Goal: Book appointment/travel/reservation

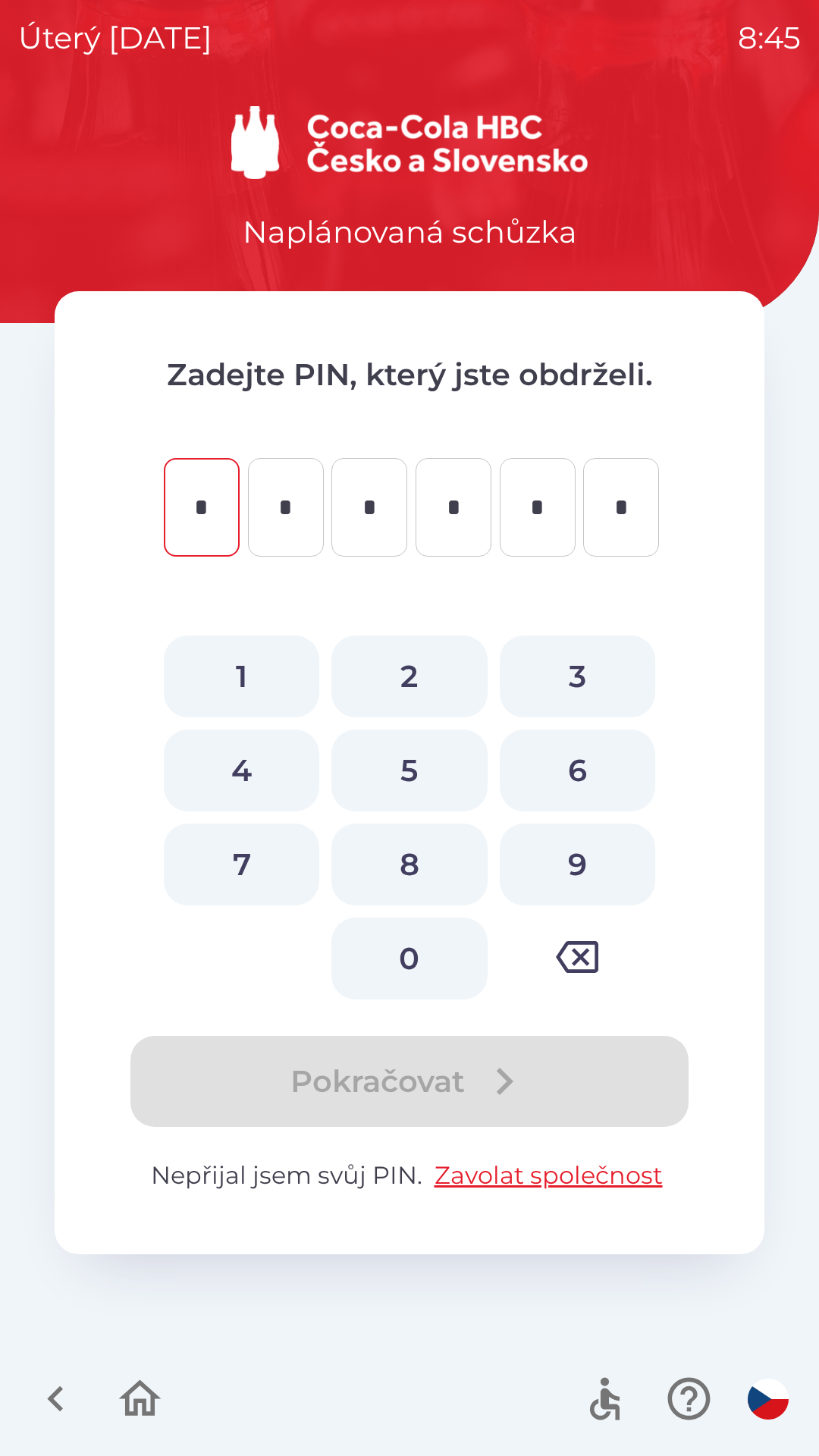
click at [583, 753] on button "6" at bounding box center [577, 770] width 155 height 82
type input "*"
click at [582, 857] on button "9" at bounding box center [577, 864] width 155 height 82
type input "*"
click at [397, 865] on button "8" at bounding box center [409, 864] width 155 height 82
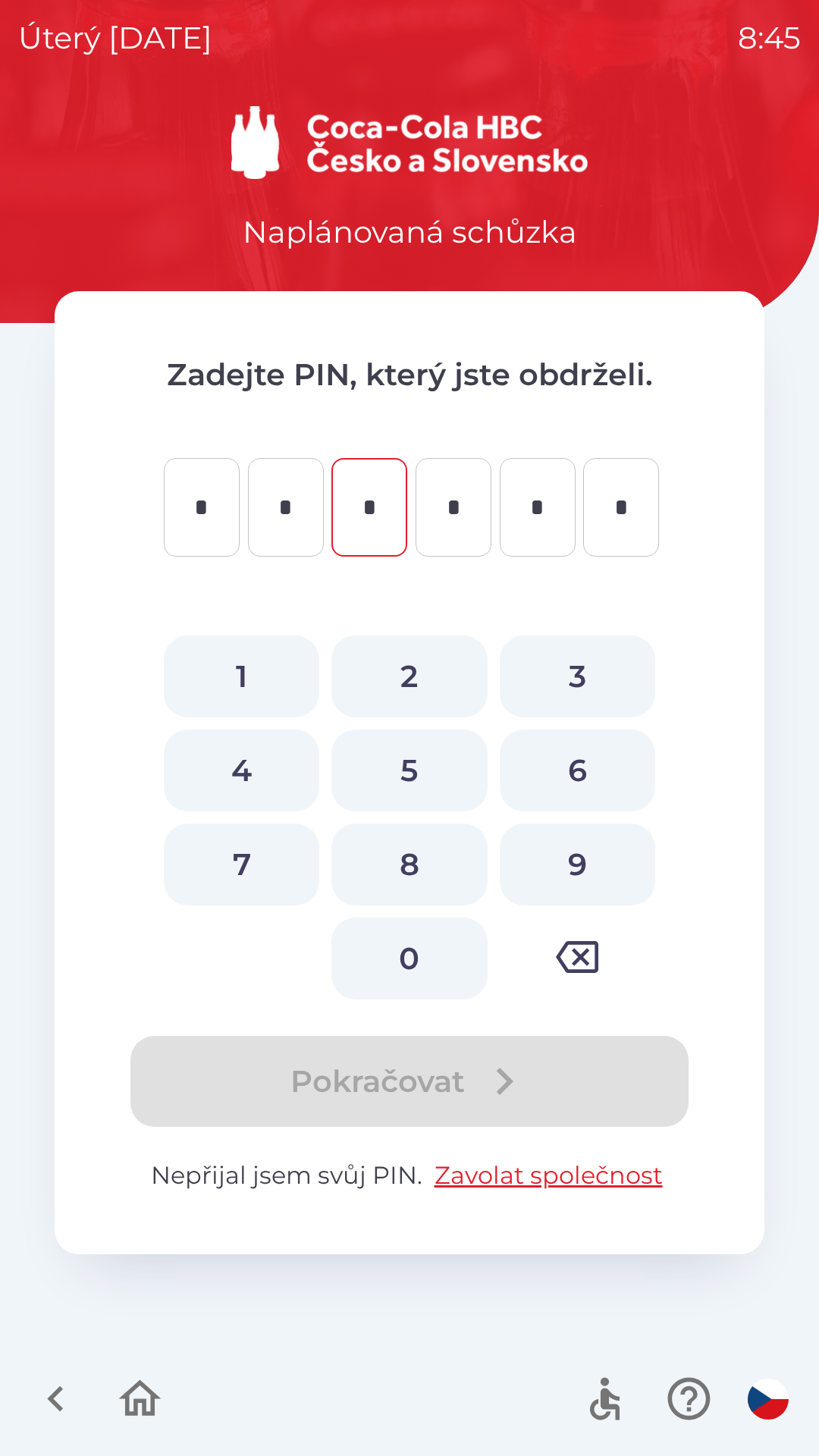
type input "*"
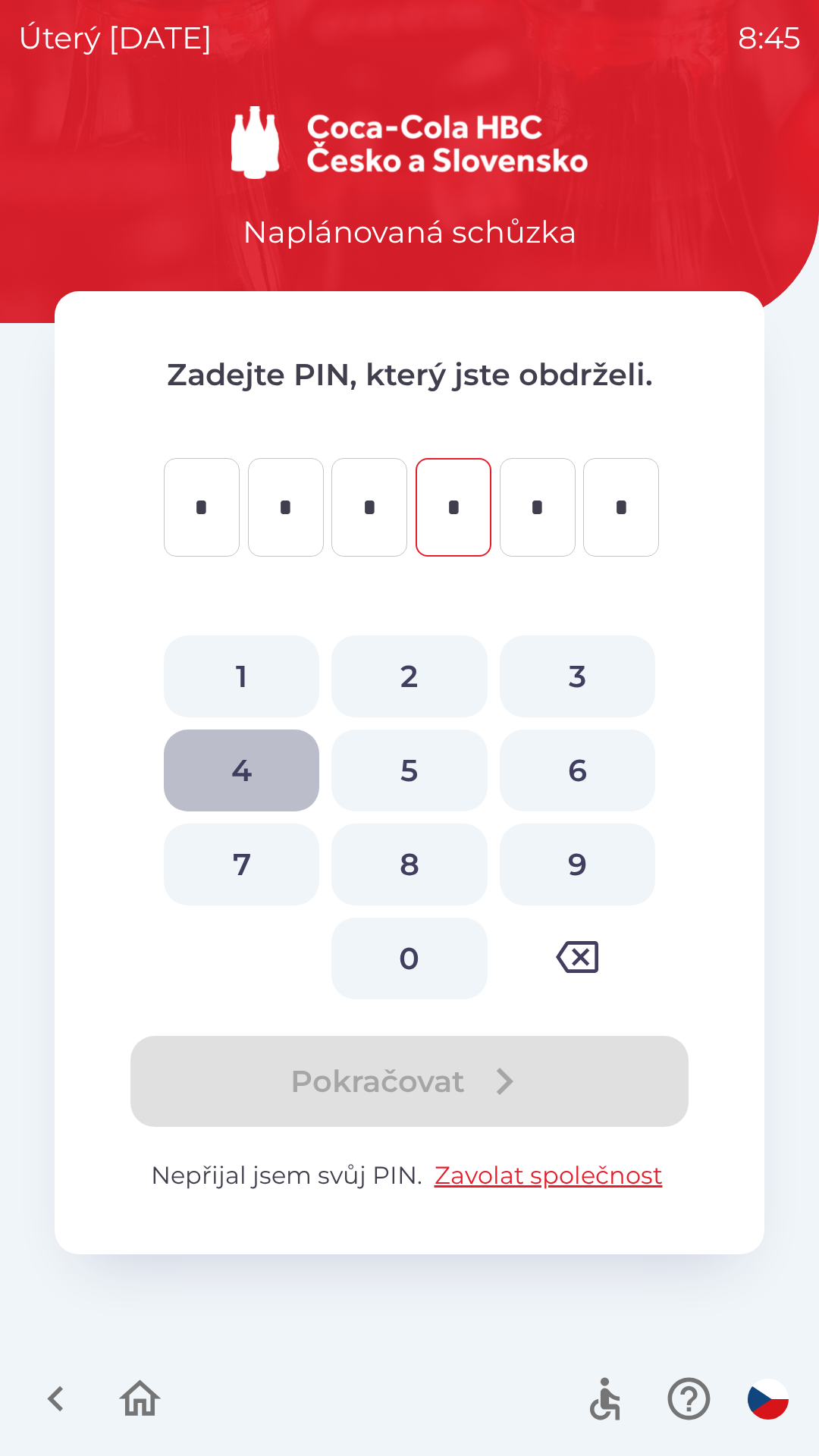
click at [220, 755] on button "4" at bounding box center [242, 770] width 155 height 82
type input "*"
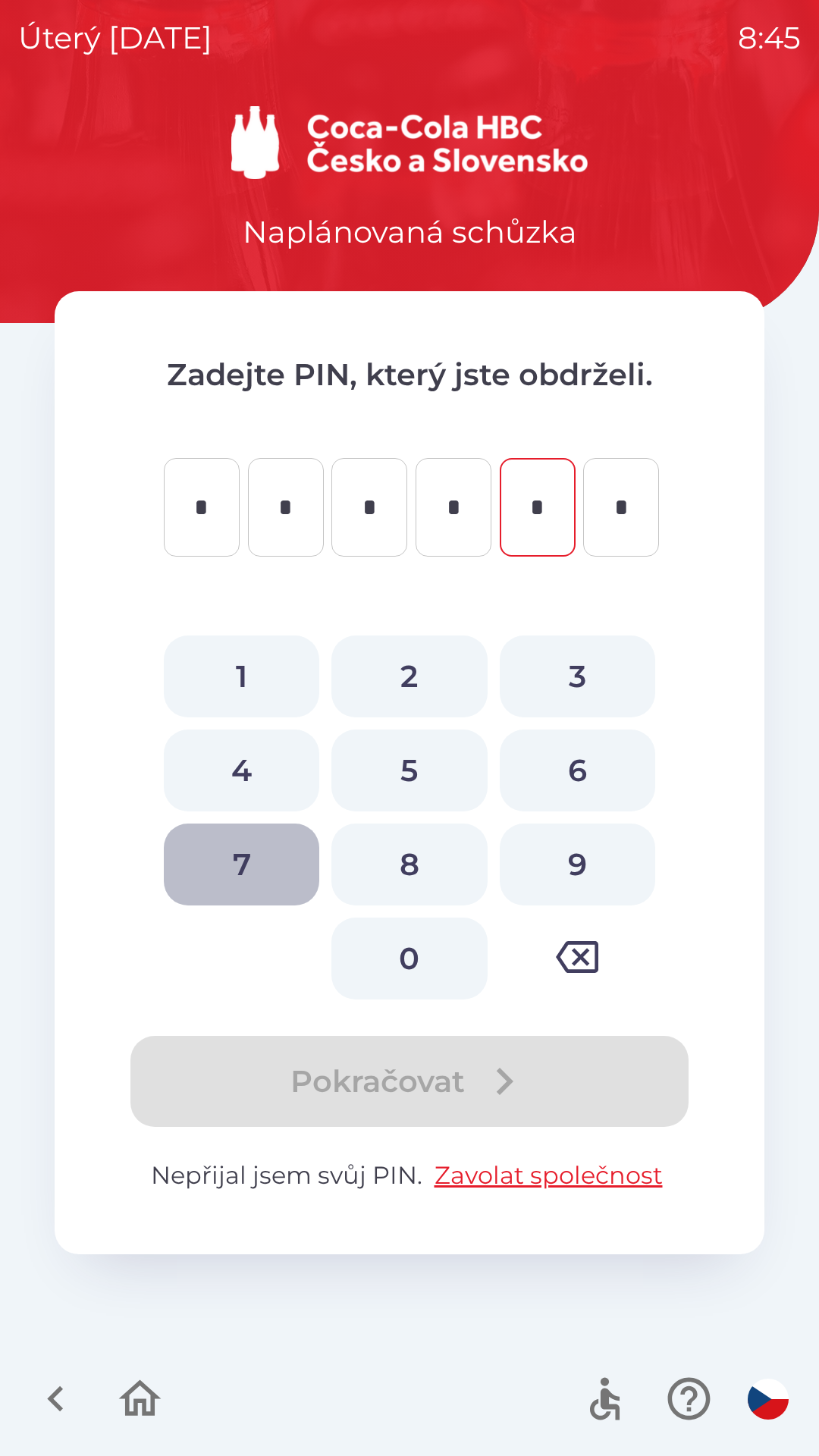
click at [210, 851] on button "7" at bounding box center [242, 864] width 155 height 82
type input "*"
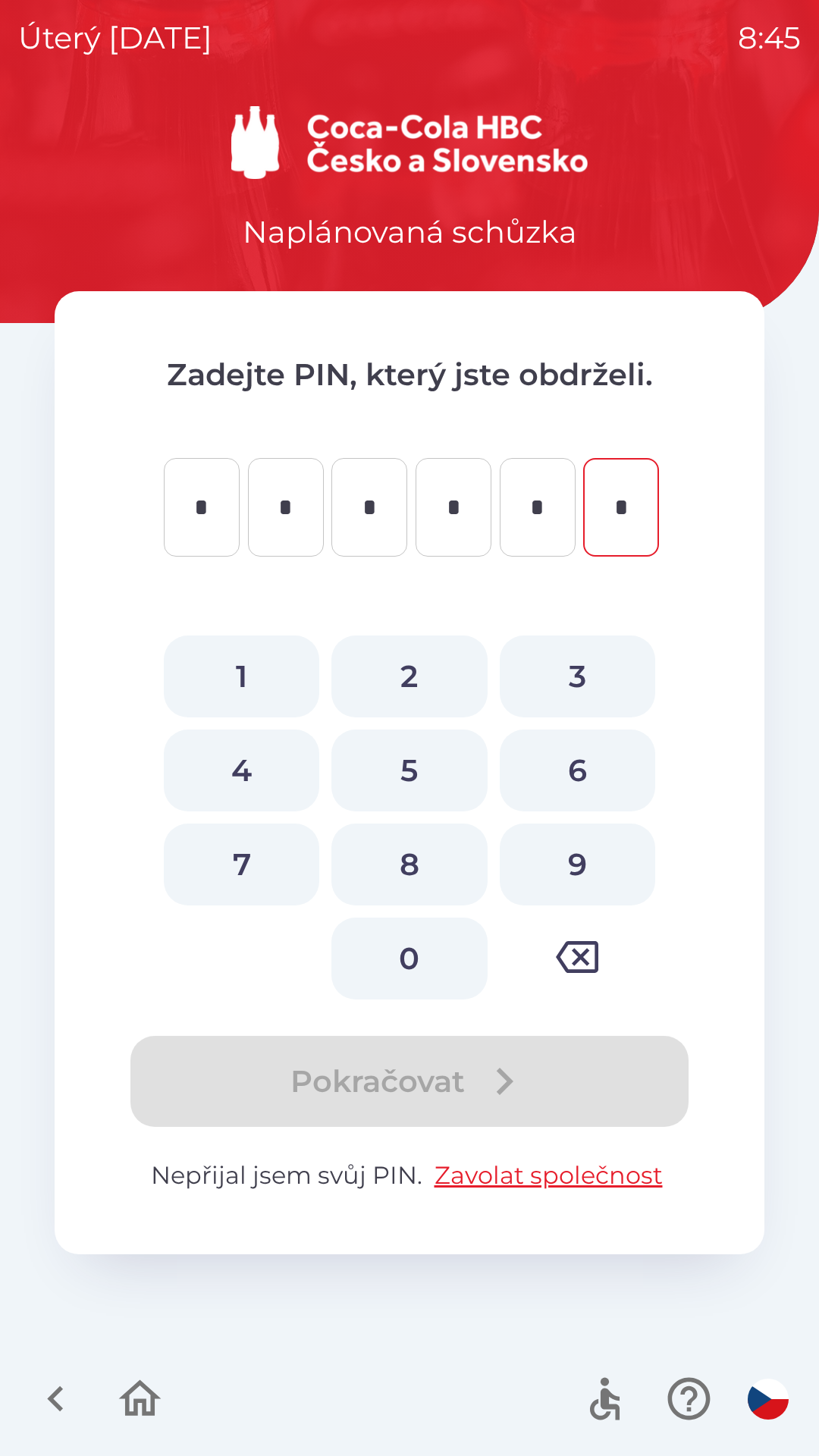
click at [402, 851] on button "8" at bounding box center [409, 864] width 155 height 82
type input "*"
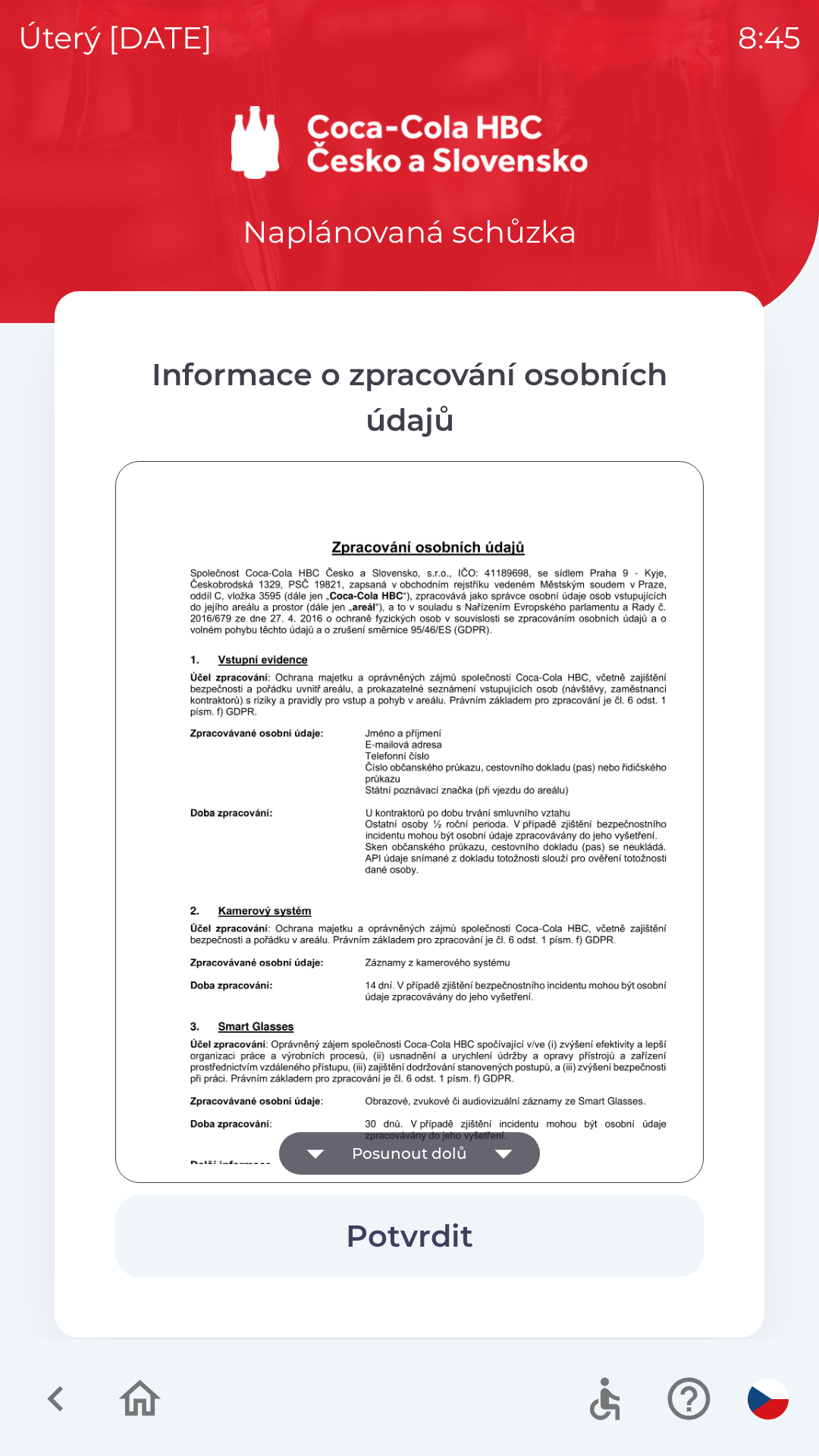
click at [493, 1136] on icon "button" at bounding box center [503, 1153] width 42 height 42
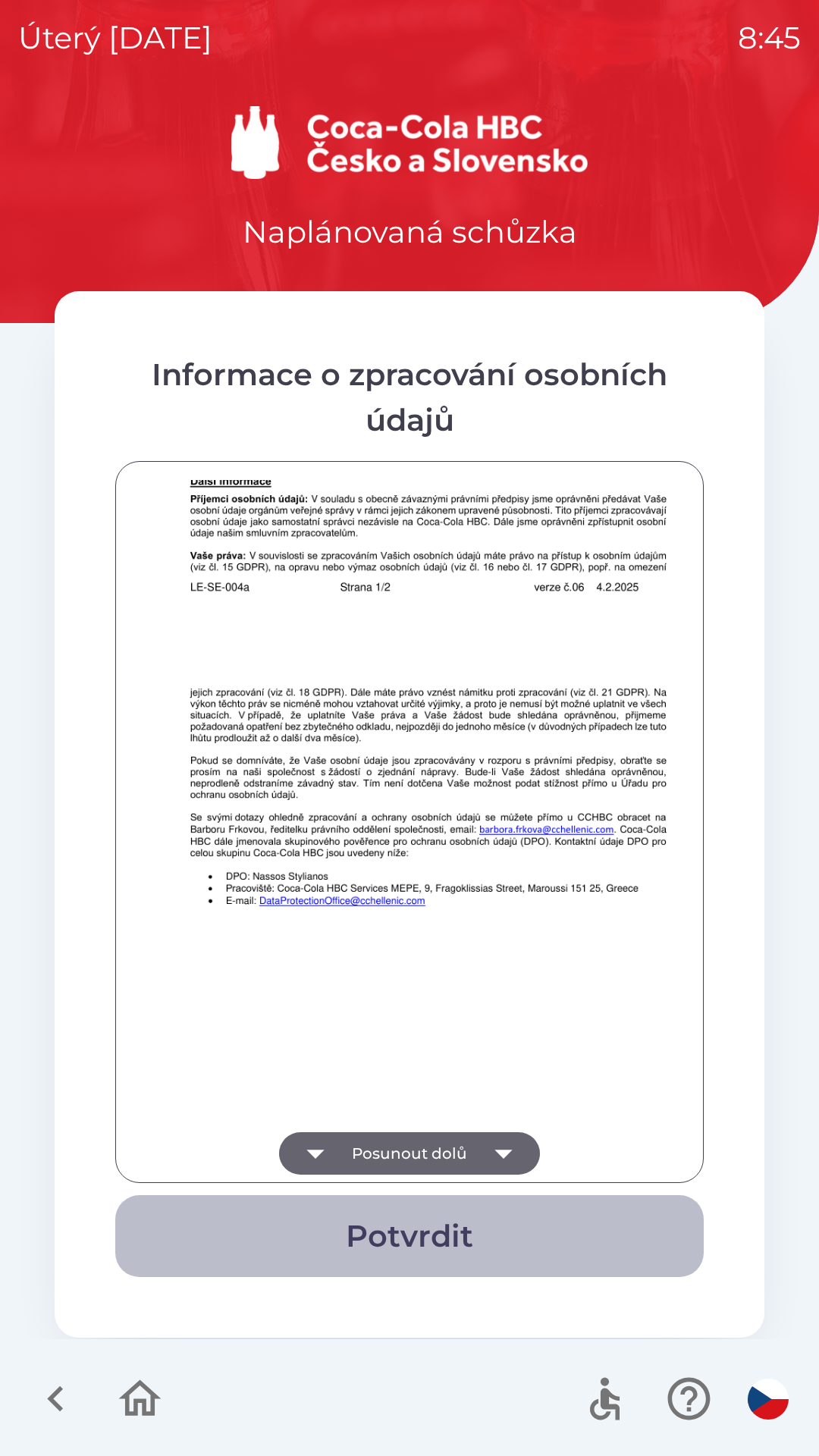
click at [489, 1218] on button "Potvrdit" at bounding box center [409, 1235] width 588 height 82
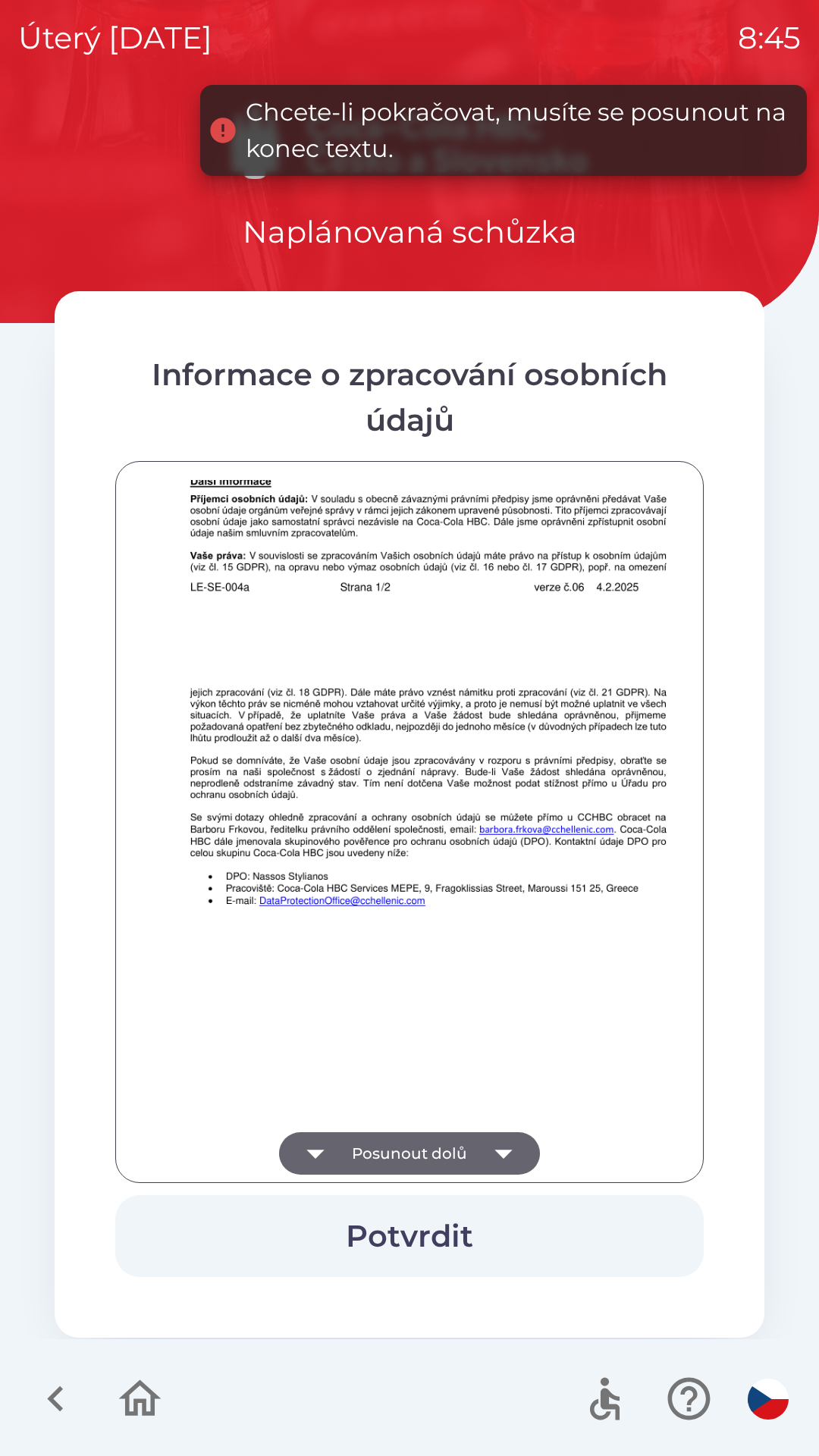
click at [477, 1154] on button "Posunout dolů" at bounding box center [409, 1153] width 261 height 42
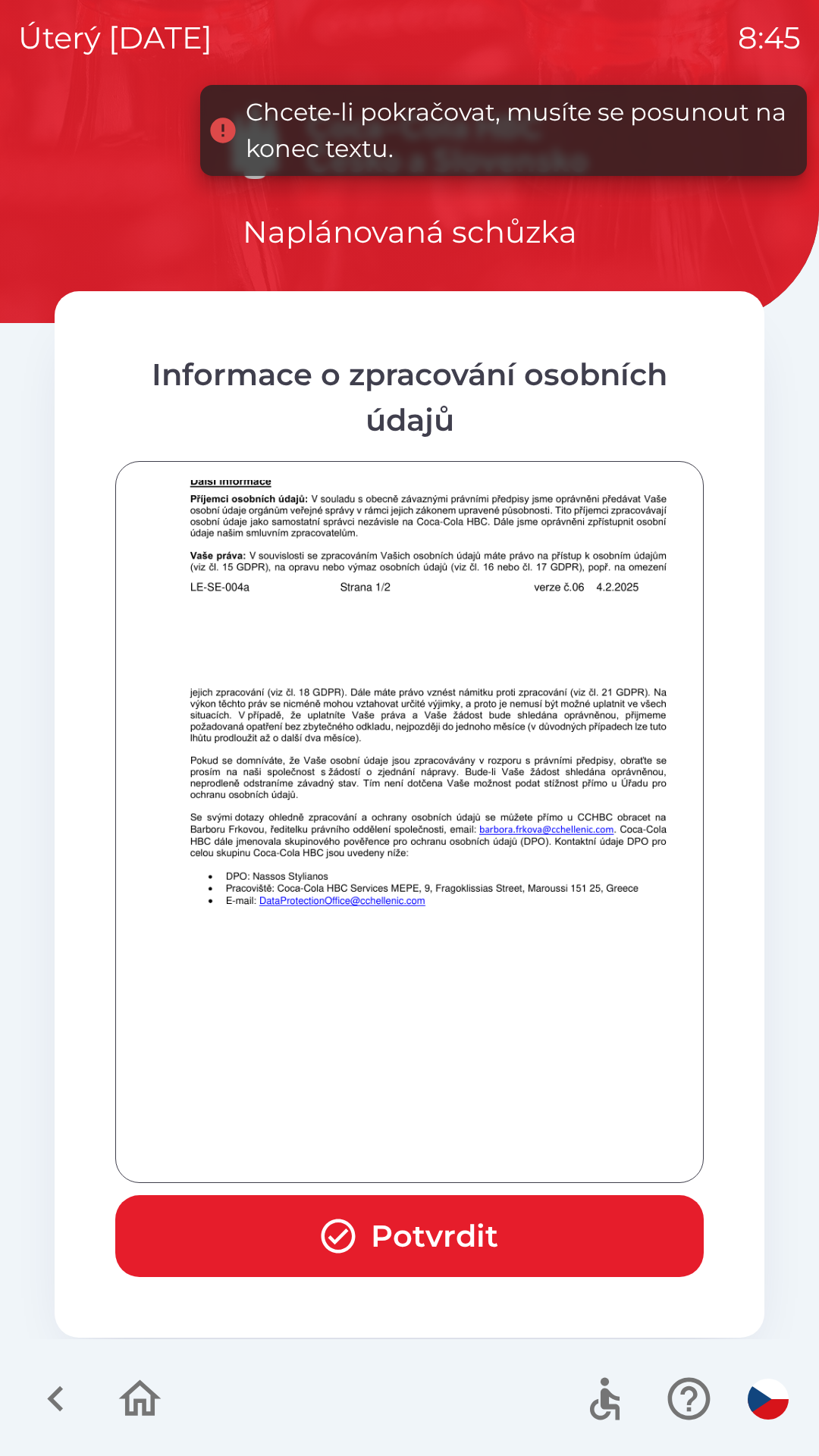
scroll to position [1064, 0]
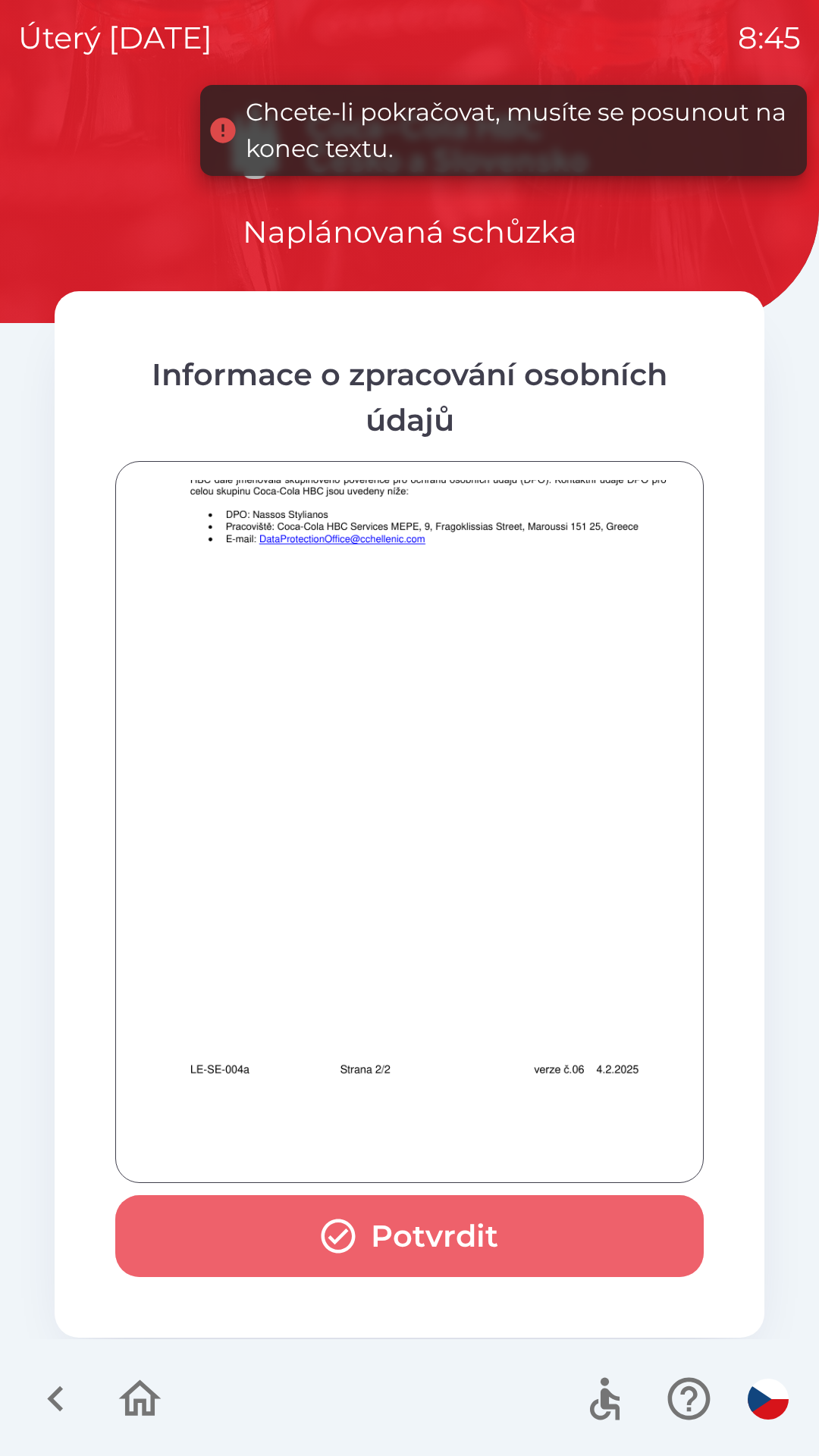
click at [477, 1221] on button "Potvrdit" at bounding box center [409, 1235] width 588 height 82
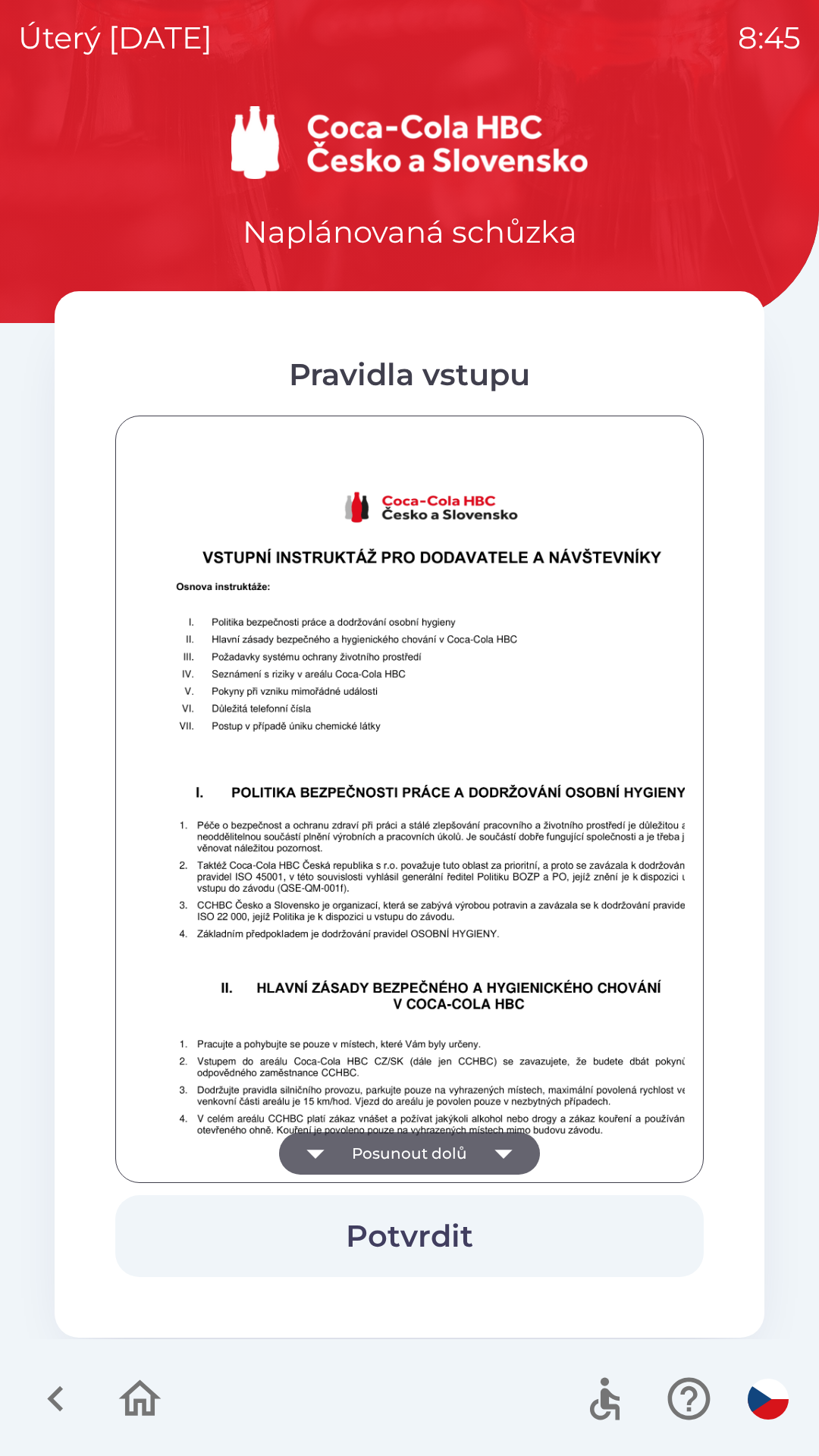
click at [485, 1136] on icon "button" at bounding box center [503, 1153] width 42 height 42
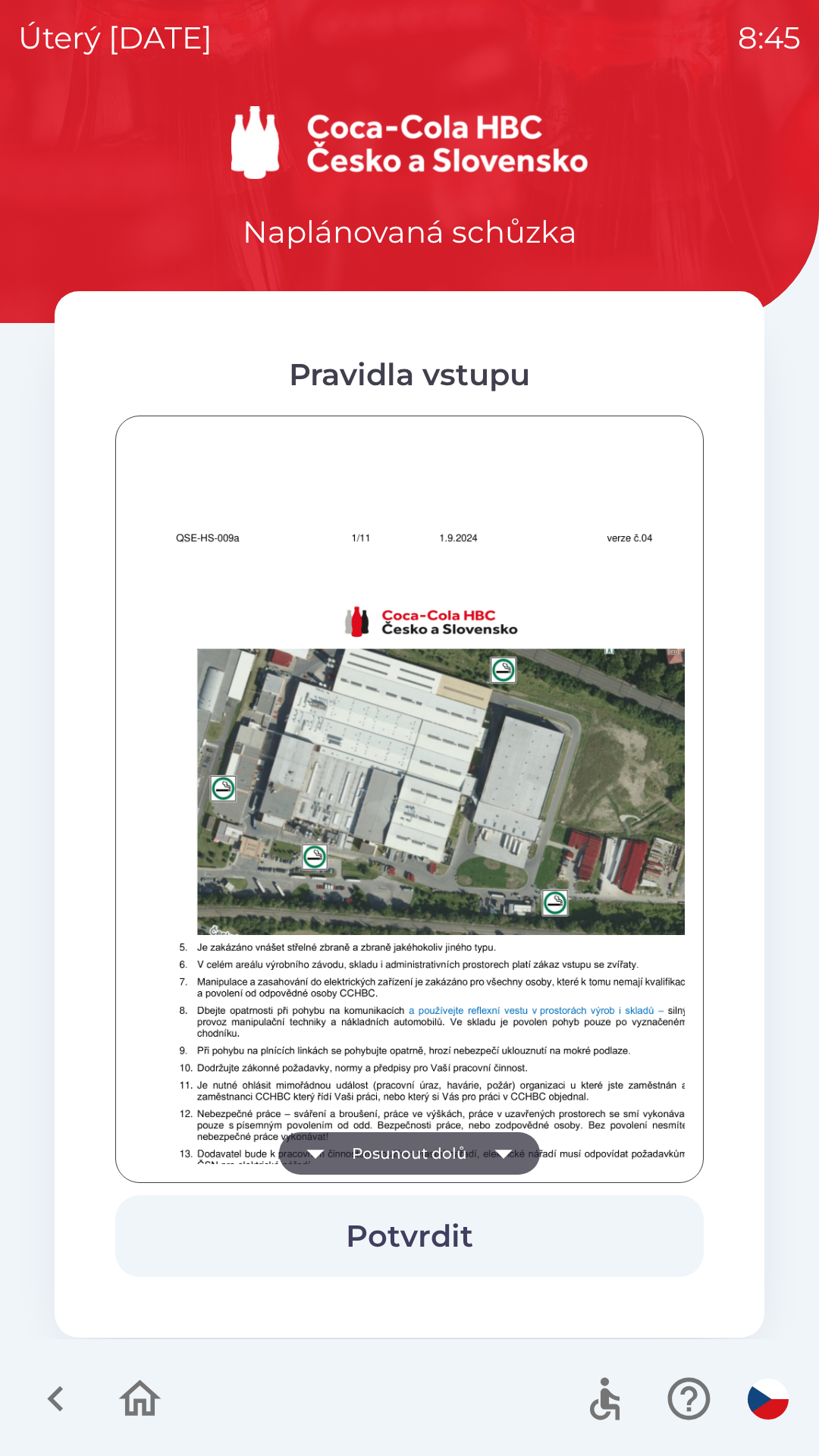
click at [492, 1137] on icon "button" at bounding box center [503, 1153] width 42 height 42
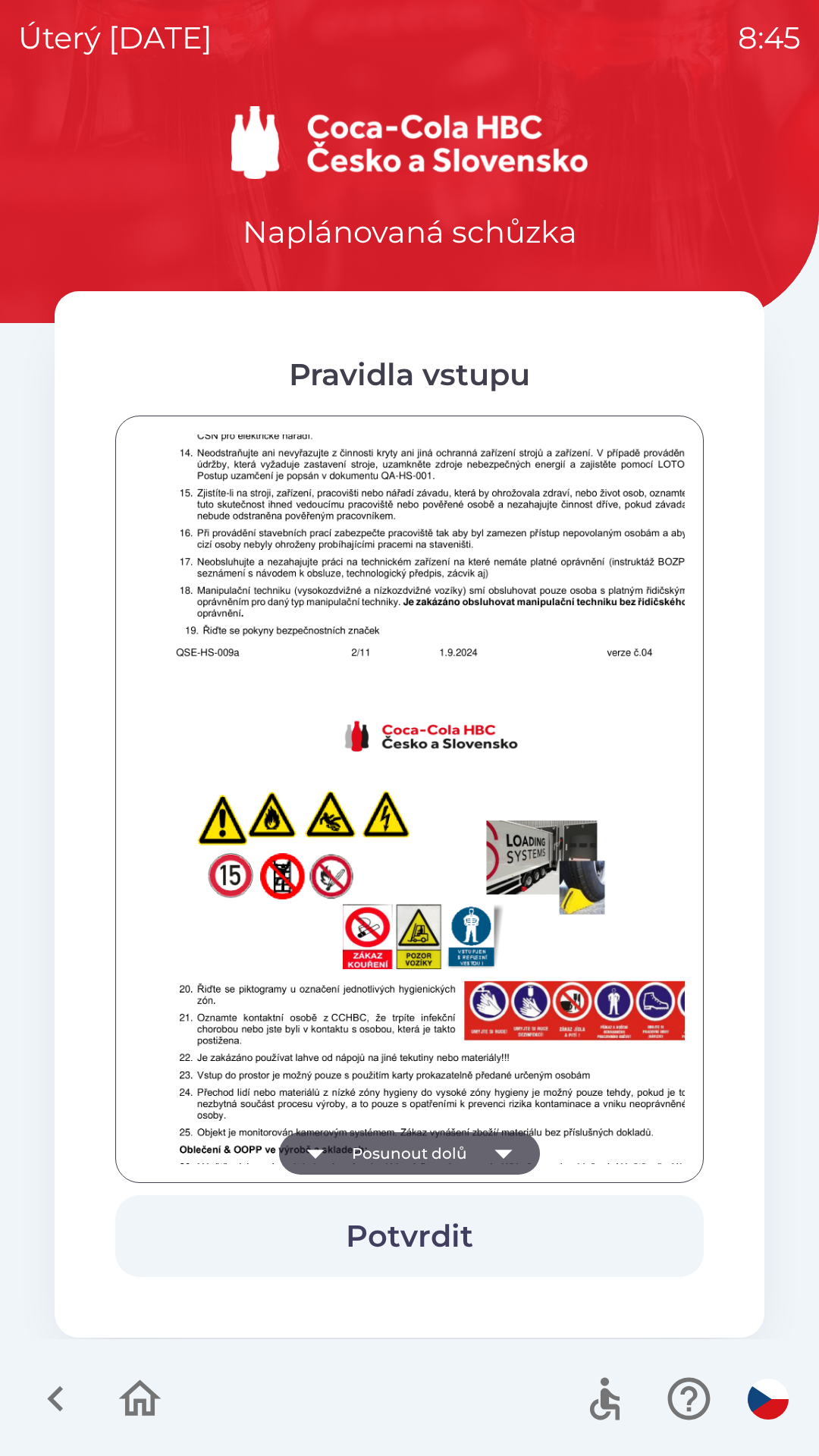
click at [494, 1133] on icon "button" at bounding box center [503, 1153] width 42 height 42
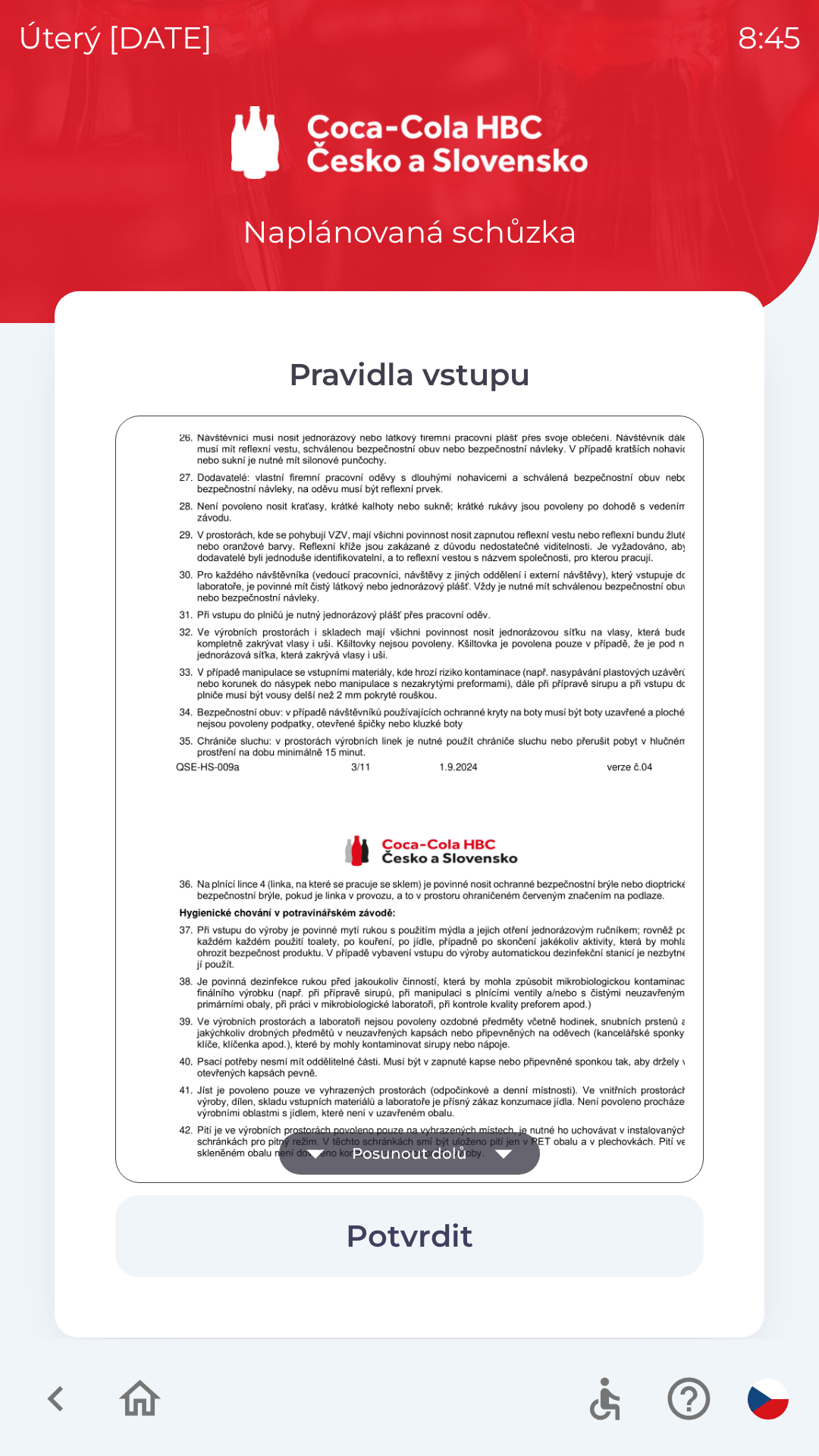
click at [479, 1134] on button "Posunout dolů" at bounding box center [409, 1153] width 261 height 42
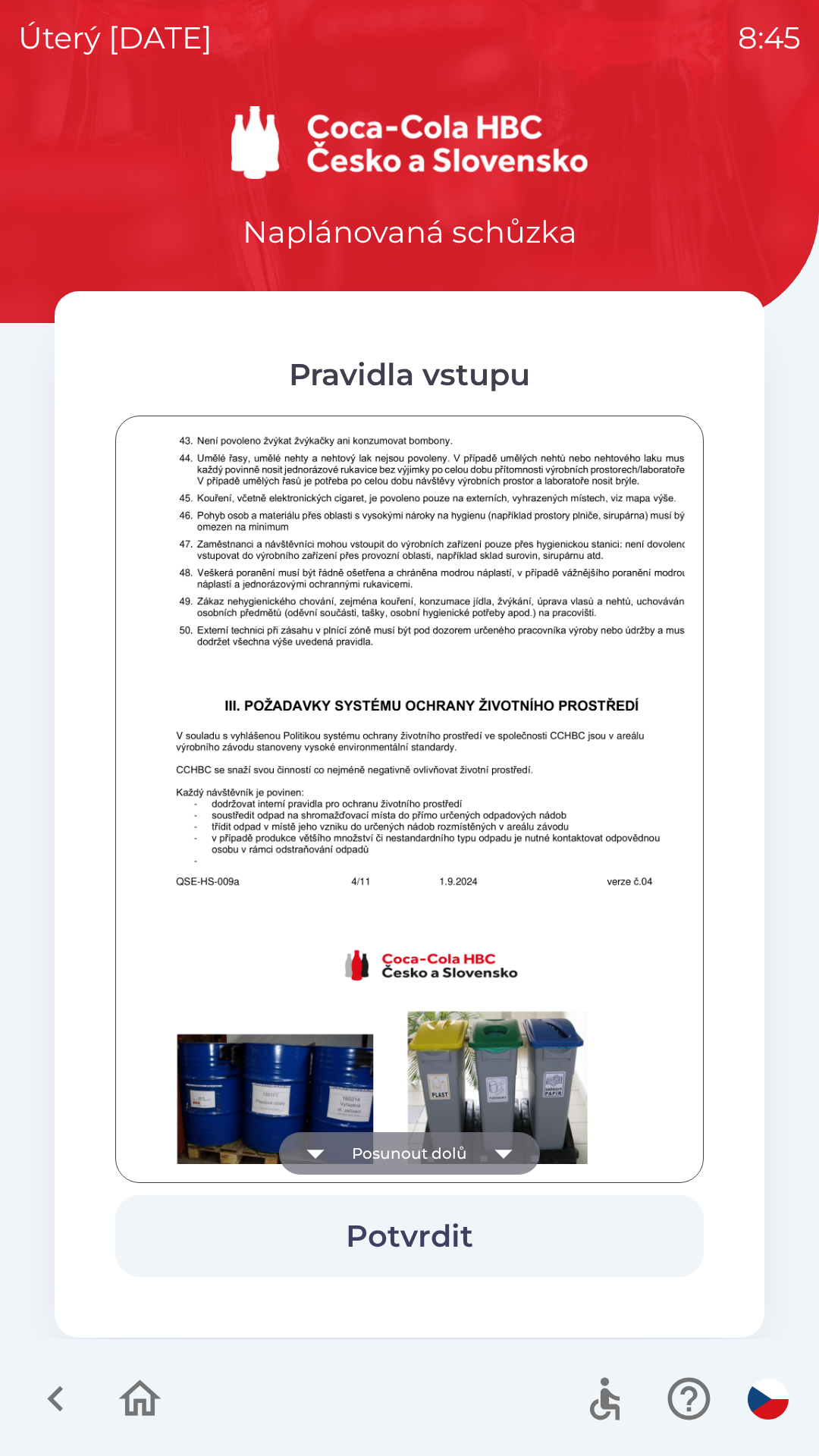
click at [494, 1141] on icon "button" at bounding box center [503, 1153] width 42 height 42
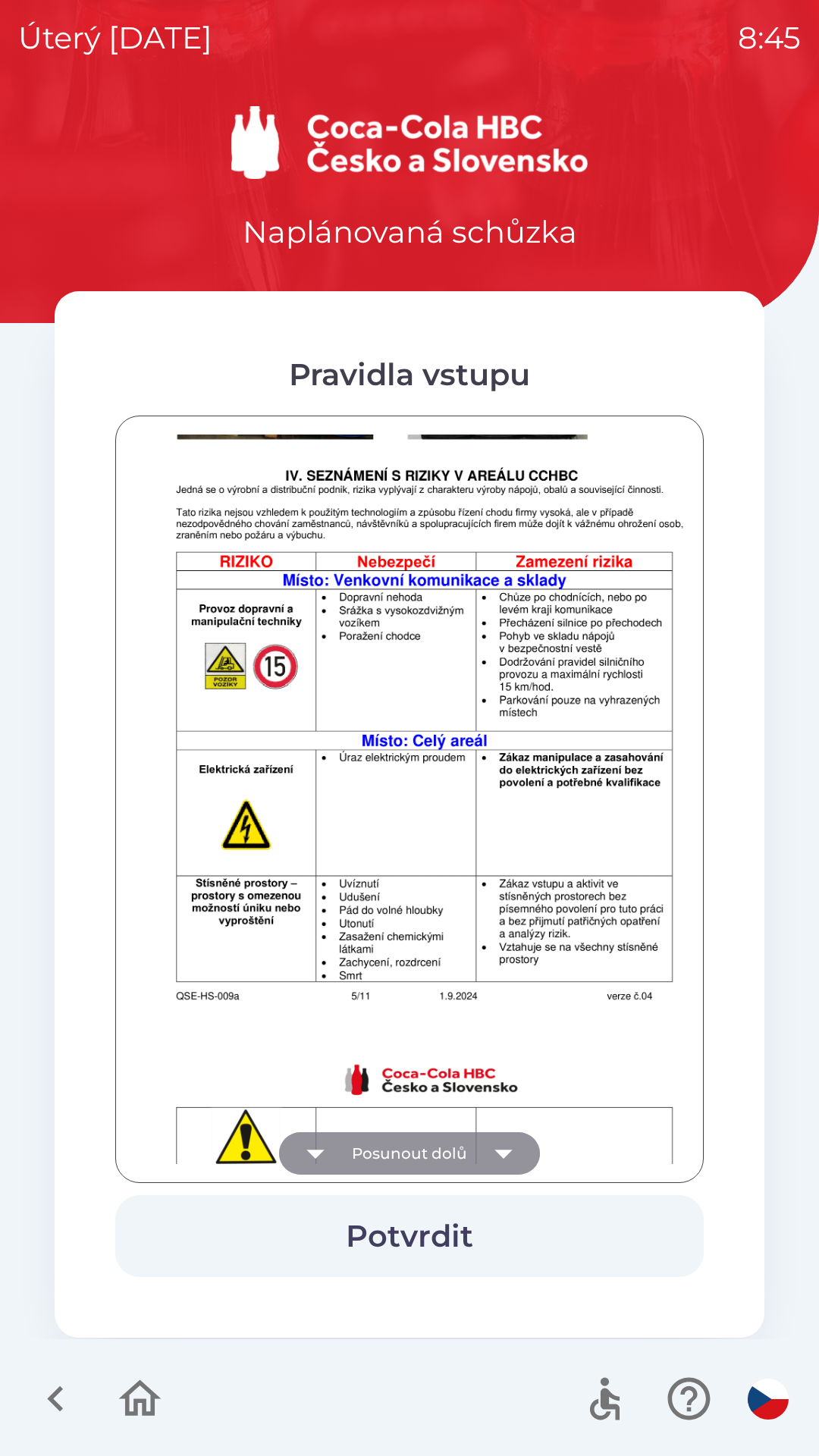
click at [491, 1143] on icon "button" at bounding box center [503, 1153] width 42 height 42
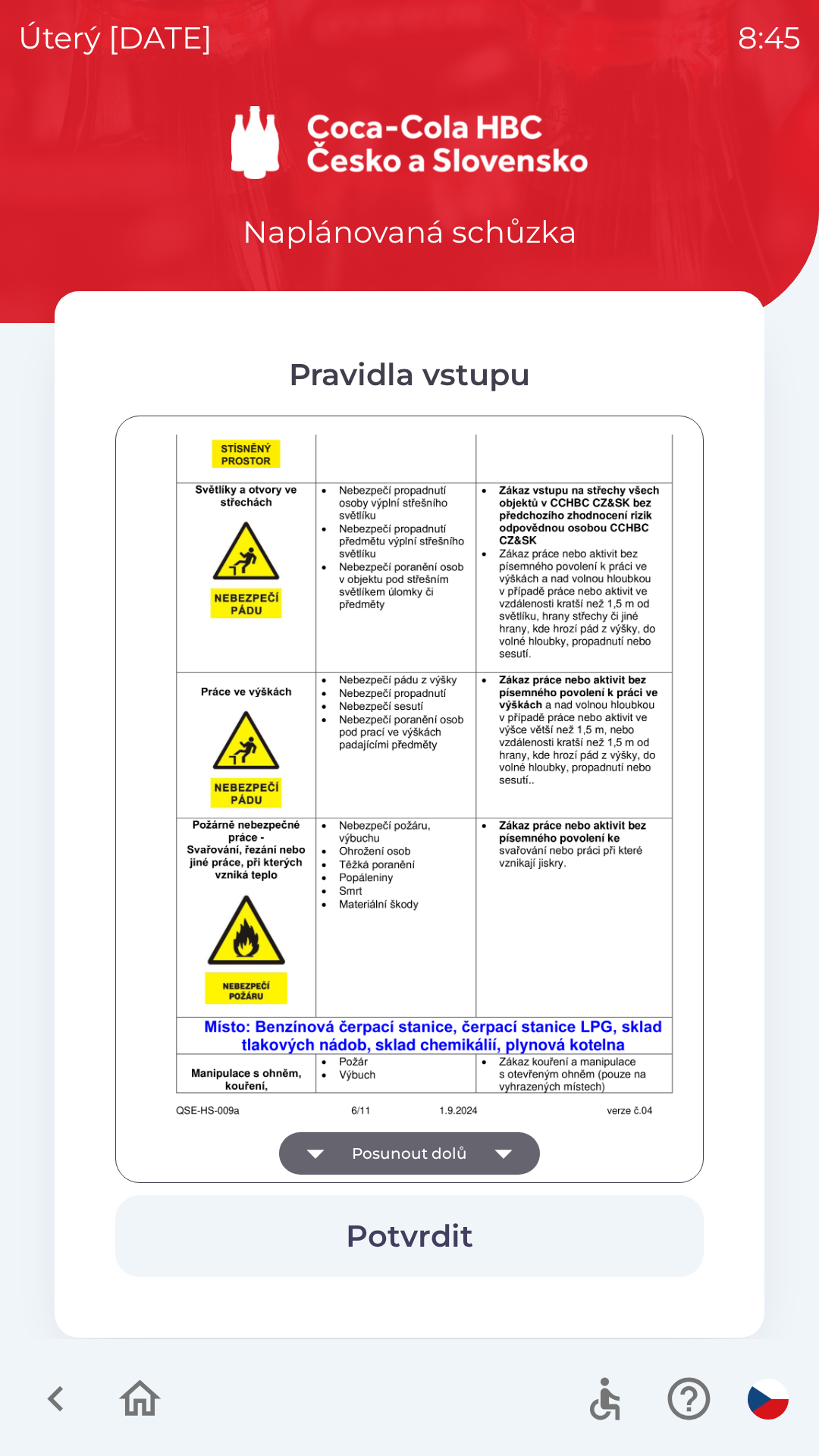
click at [492, 1142] on icon "button" at bounding box center [503, 1153] width 42 height 42
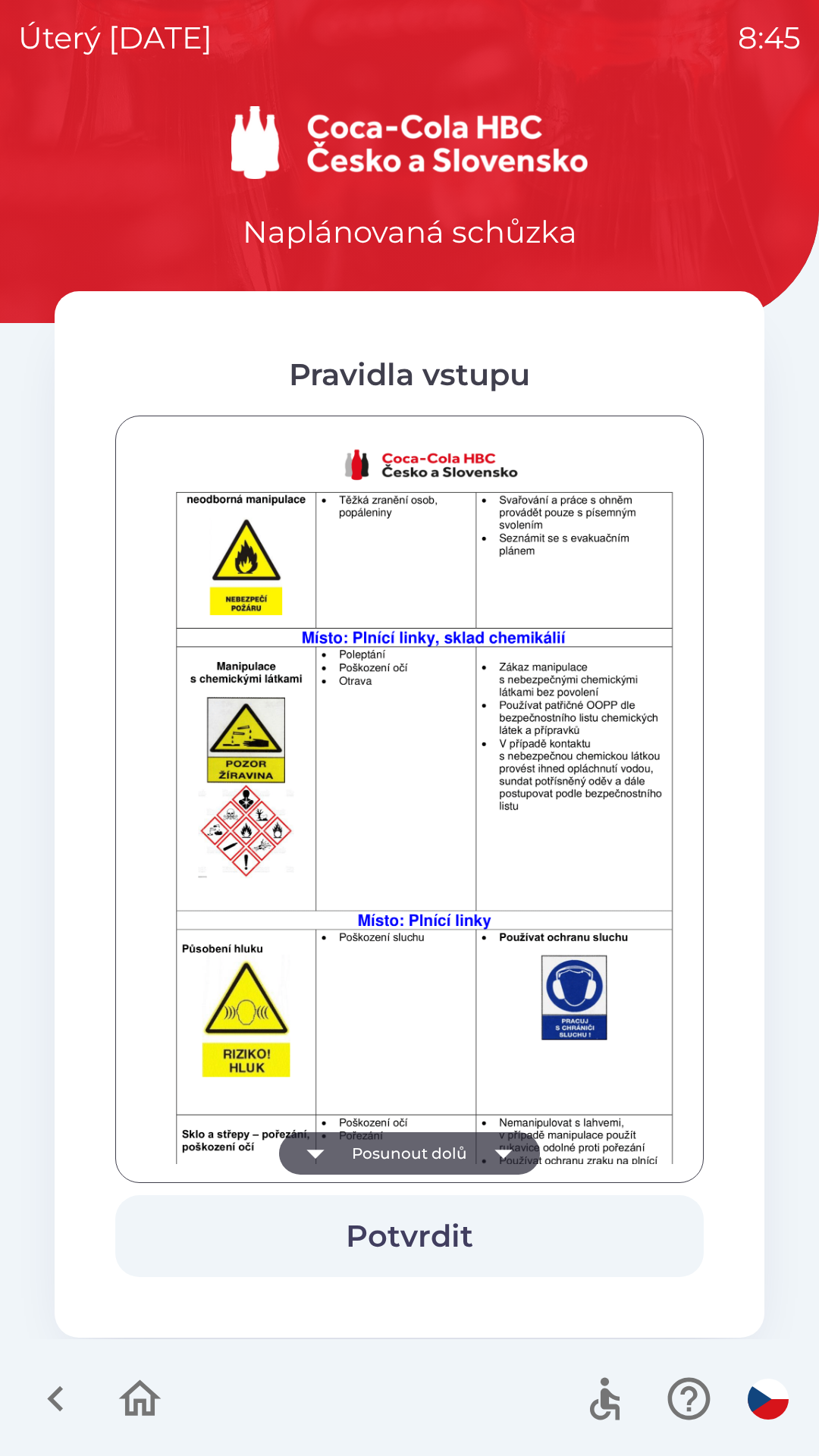
click at [503, 1144] on icon "button" at bounding box center [503, 1153] width 42 height 42
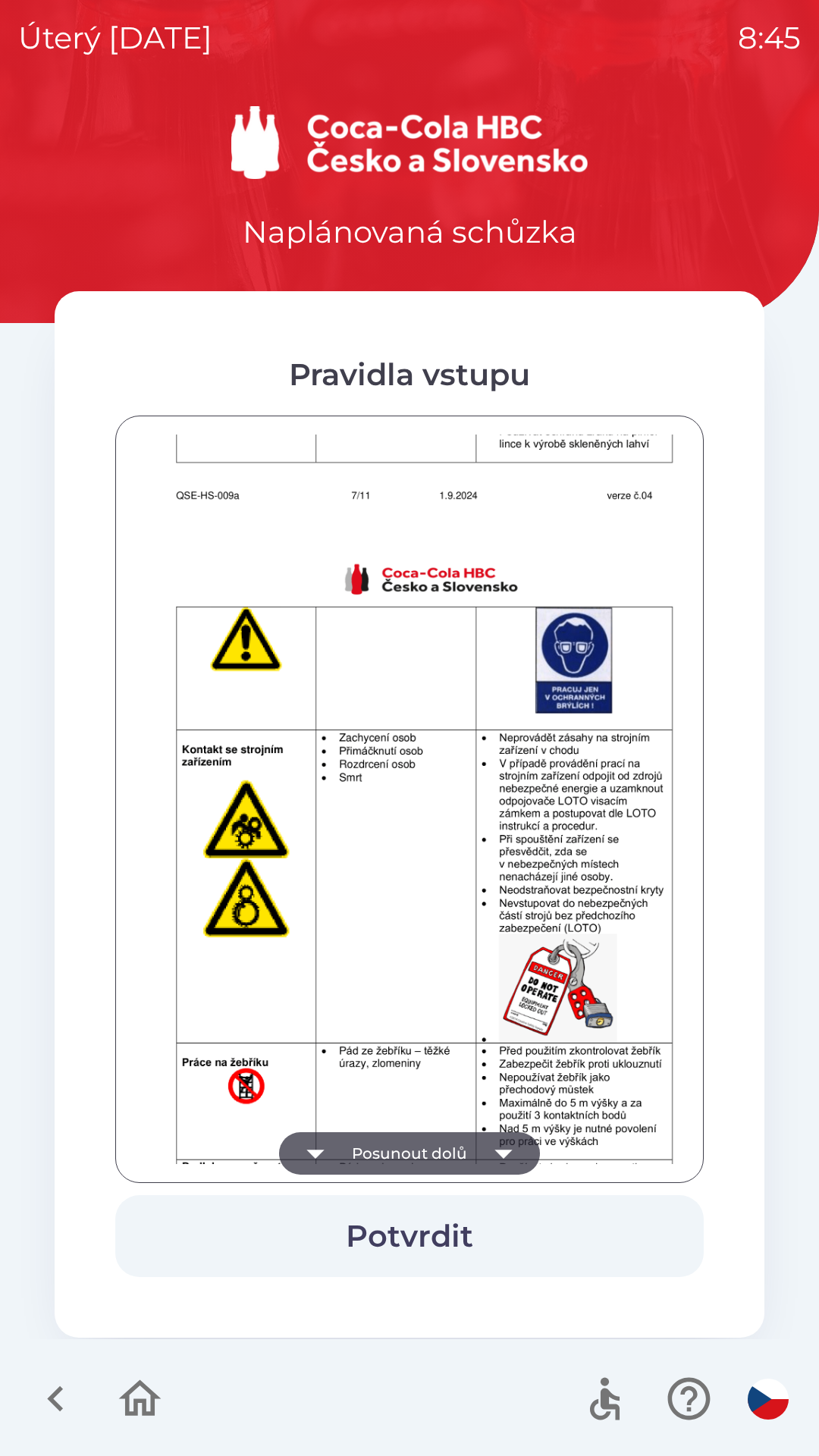
click at [501, 1146] on icon "button" at bounding box center [503, 1153] width 42 height 42
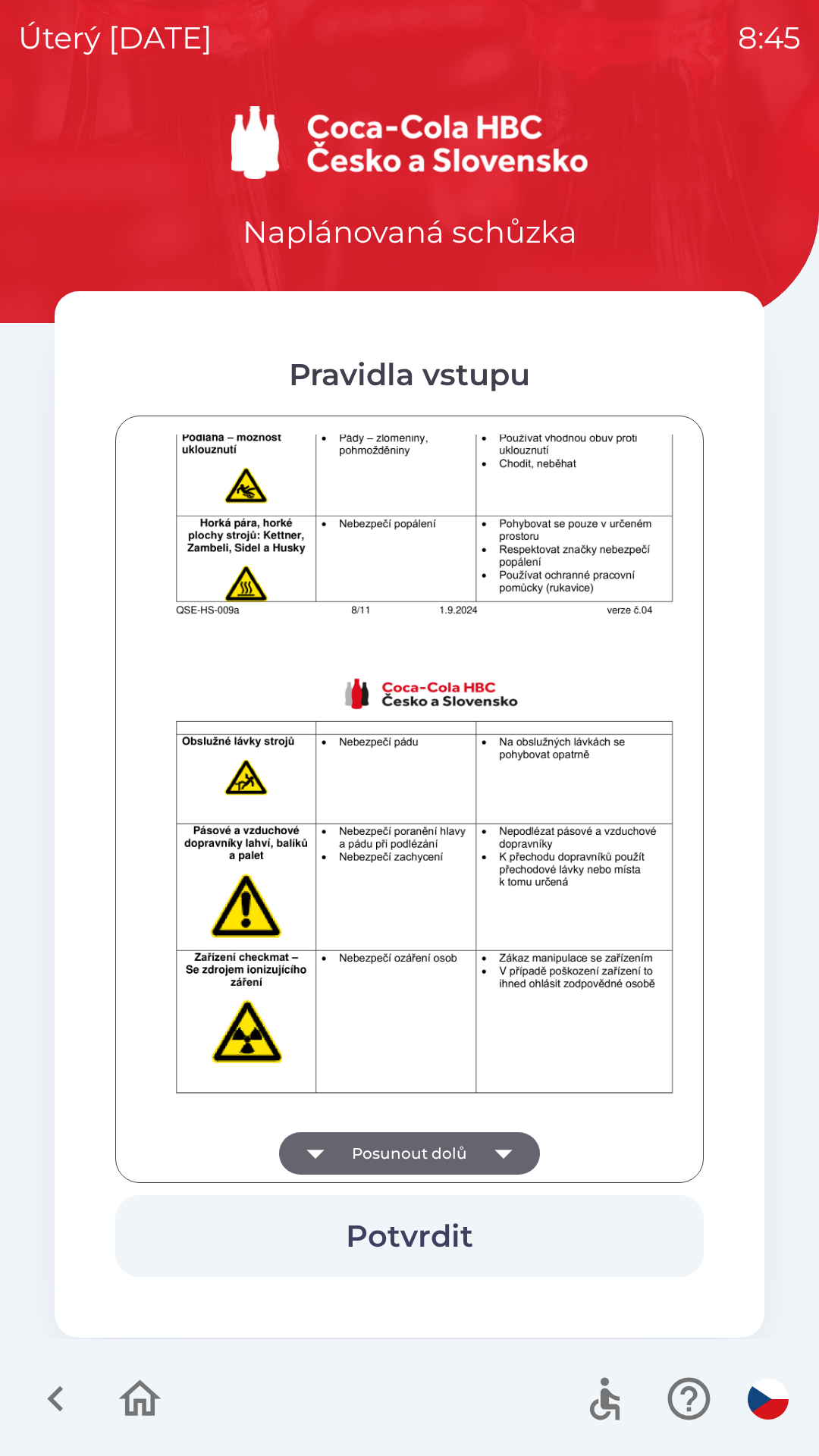
click at [502, 1143] on icon "button" at bounding box center [503, 1153] width 42 height 42
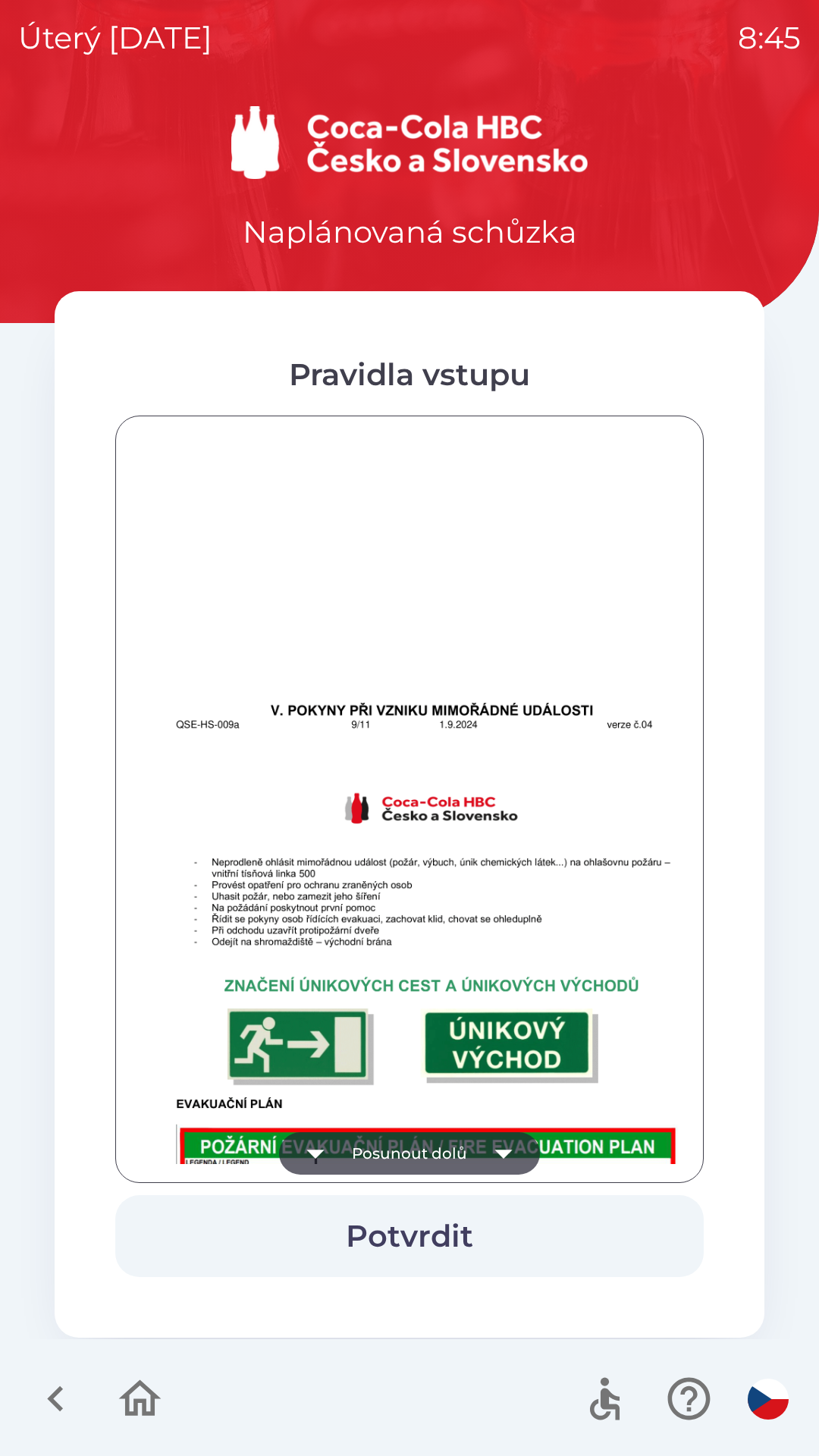
click at [504, 1146] on icon "button" at bounding box center [503, 1153] width 42 height 42
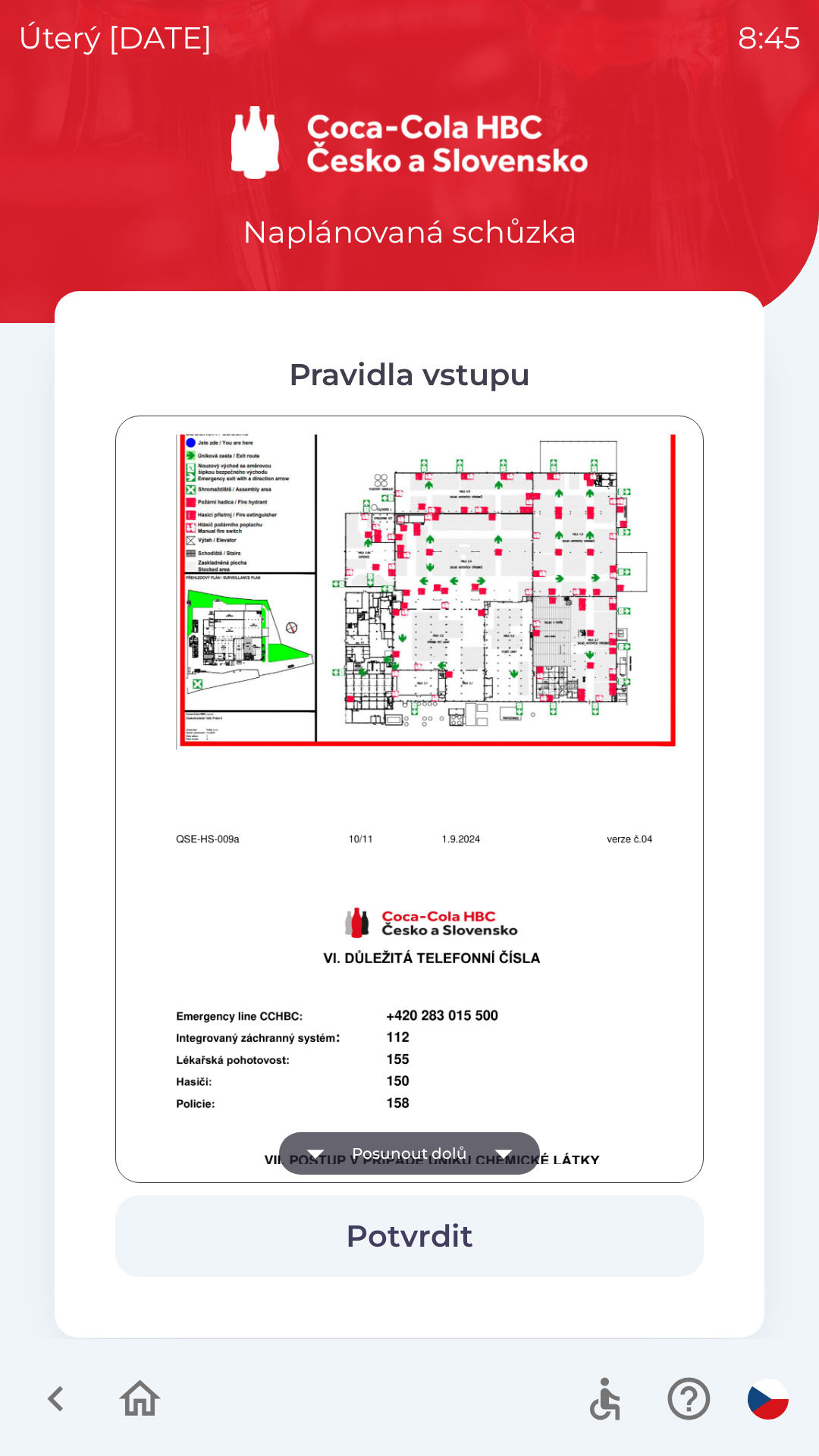
click at [502, 1143] on icon "button" at bounding box center [503, 1153] width 42 height 42
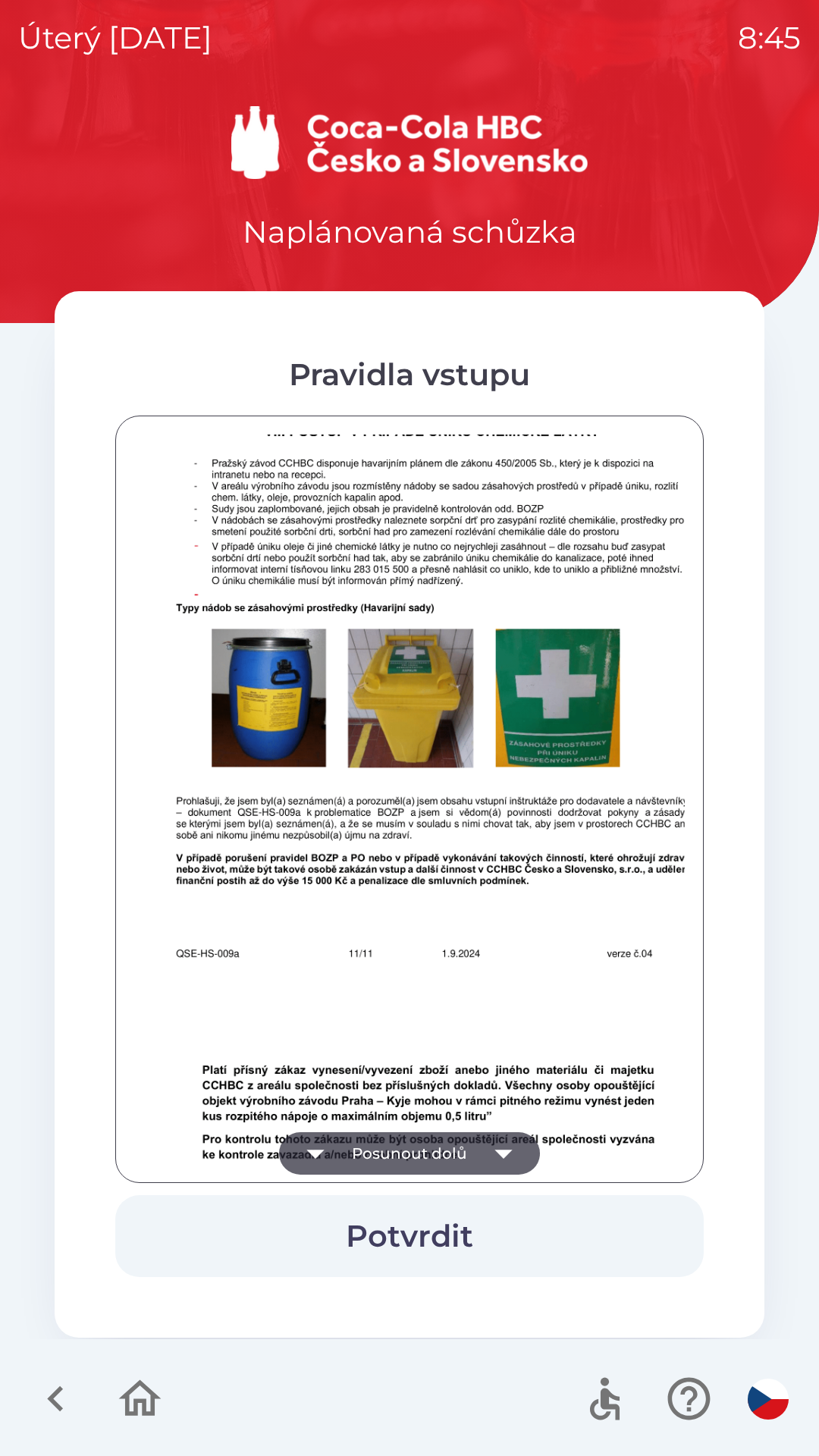
click at [503, 1144] on icon "button" at bounding box center [503, 1153] width 42 height 42
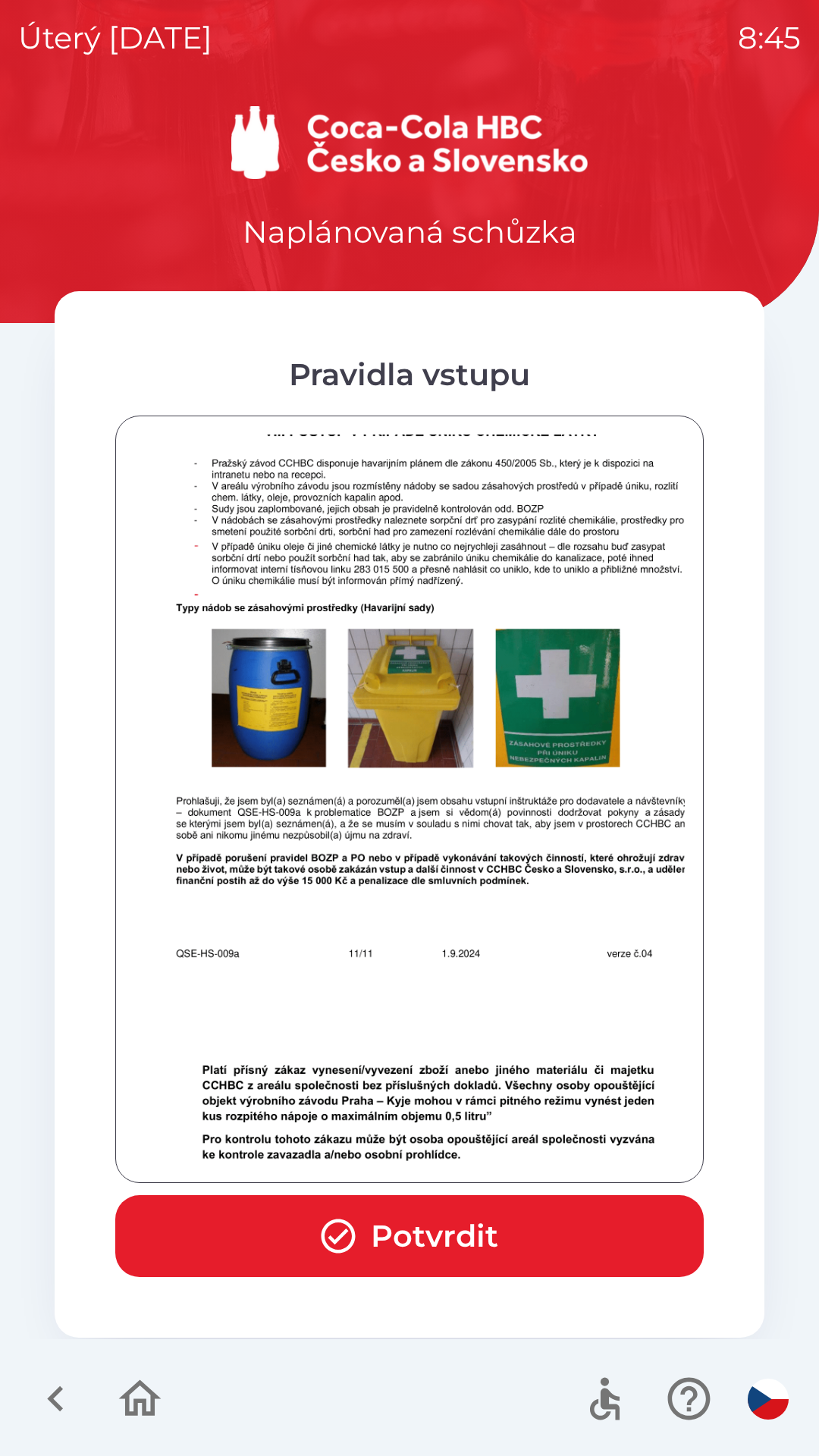
scroll to position [9386, 0]
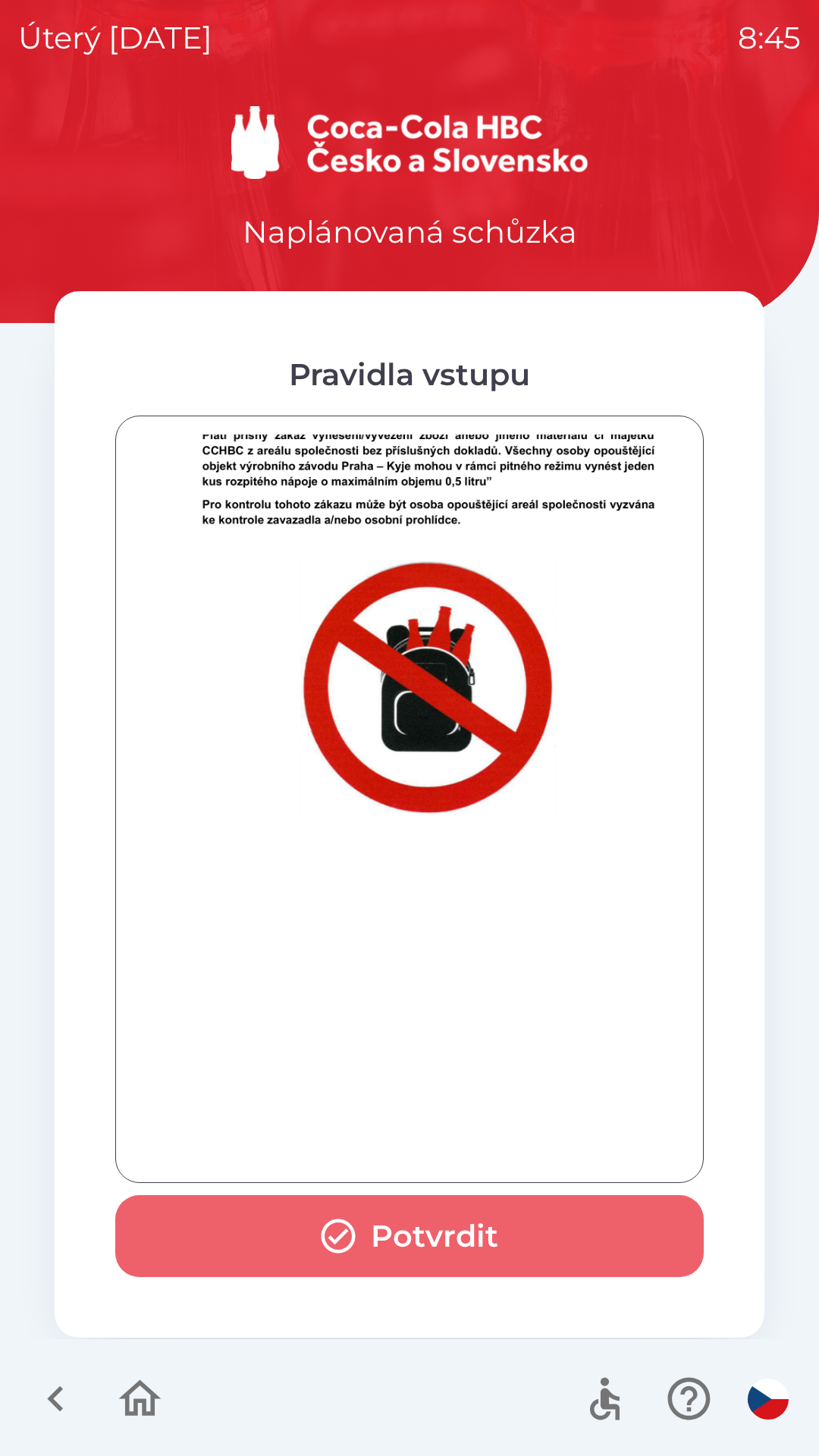
click at [510, 1218] on button "Potvrdit" at bounding box center [409, 1235] width 588 height 82
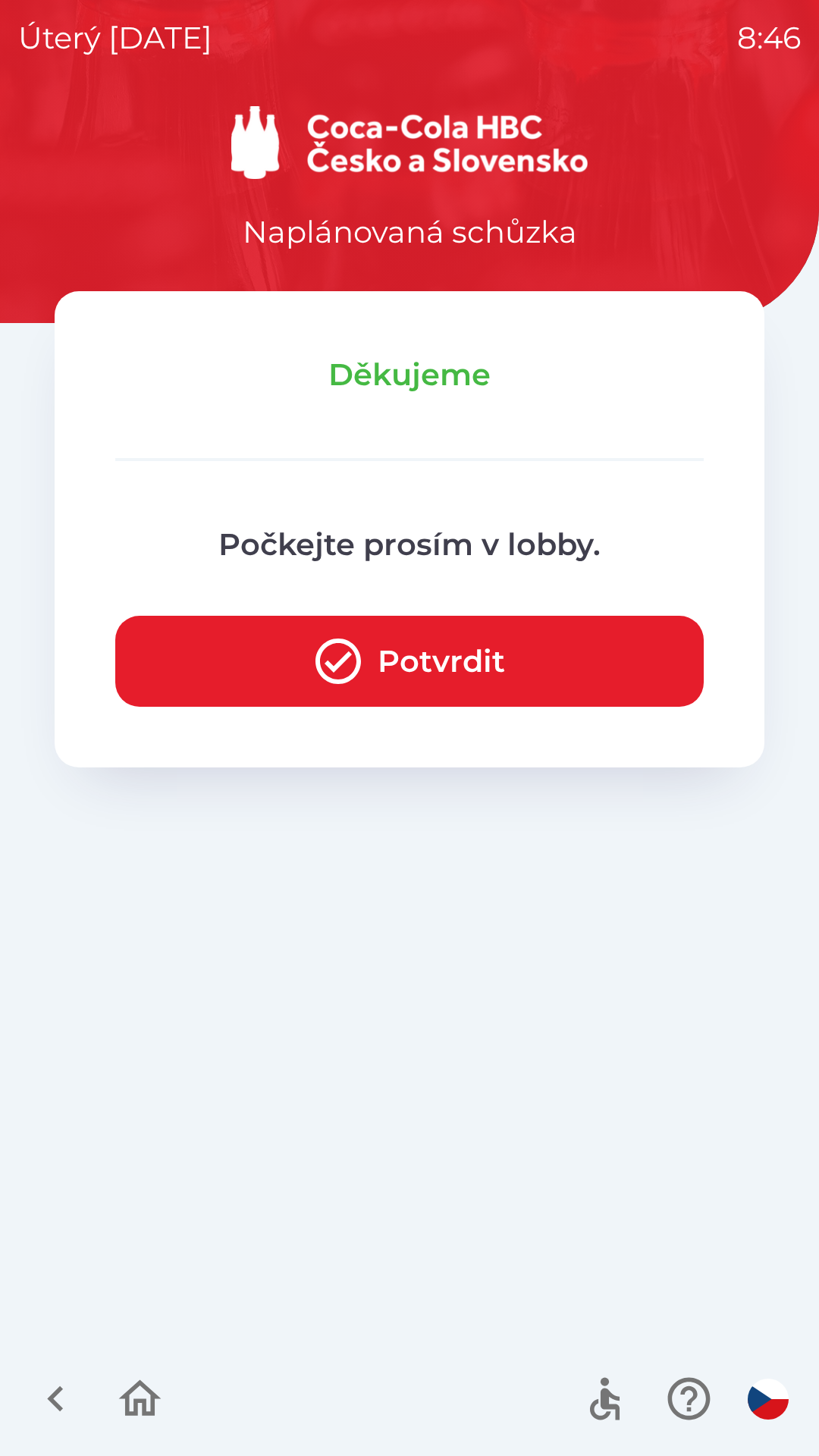
click at [443, 668] on button "Potvrdit" at bounding box center [409, 661] width 588 height 91
